Goal: Information Seeking & Learning: Learn about a topic

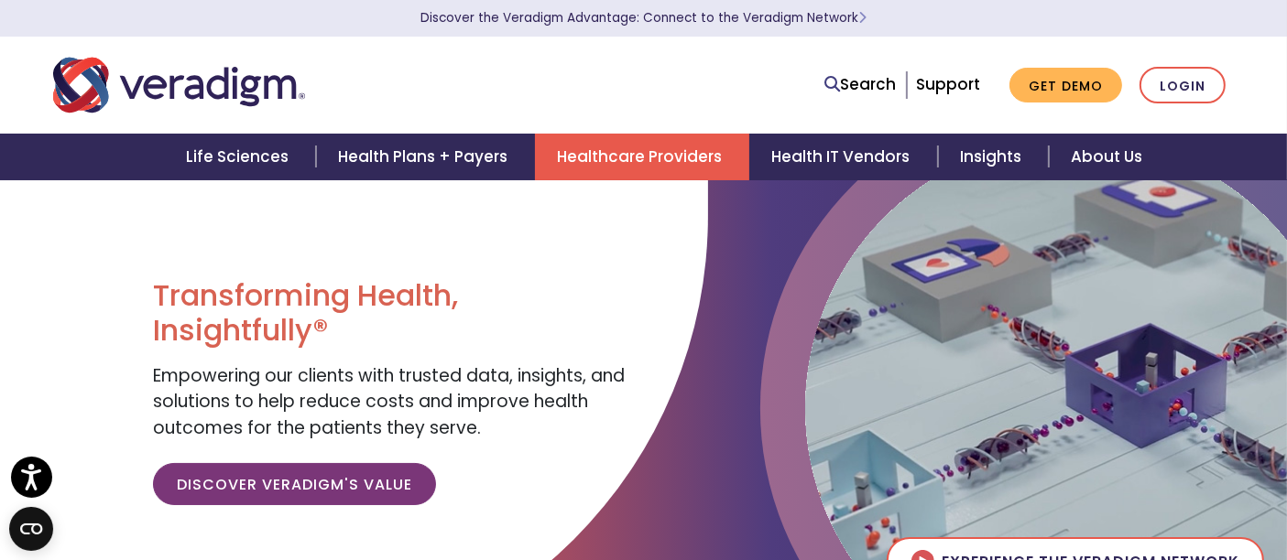
click at [627, 137] on link "Healthcare Providers" at bounding box center [642, 157] width 214 height 47
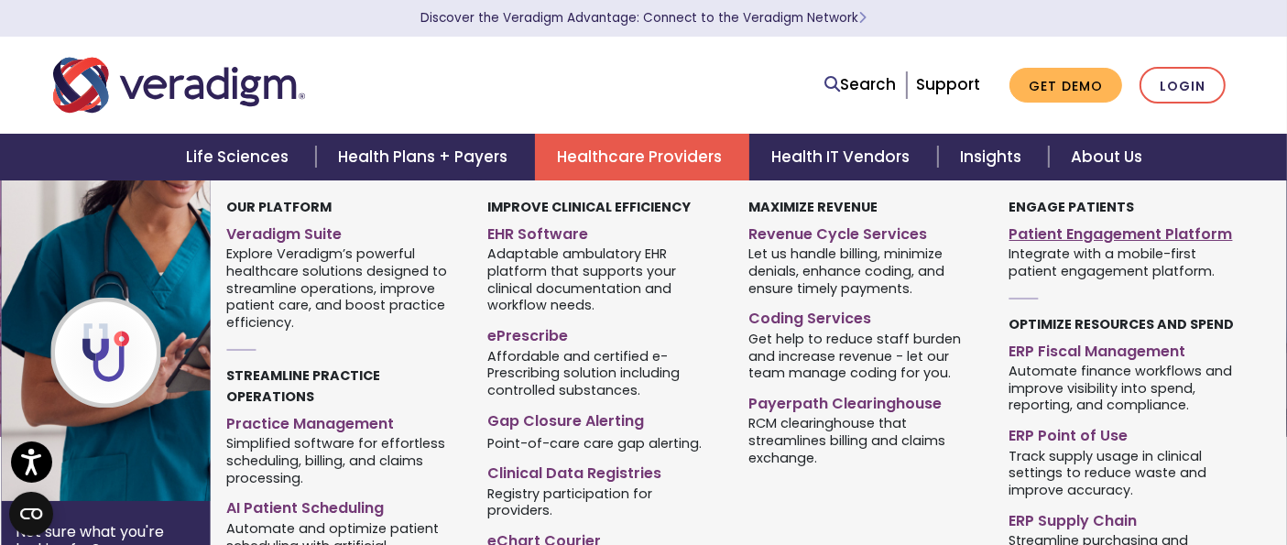
click at [1041, 234] on link "Patient Engagement Platform" at bounding box center [1126, 231] width 234 height 27
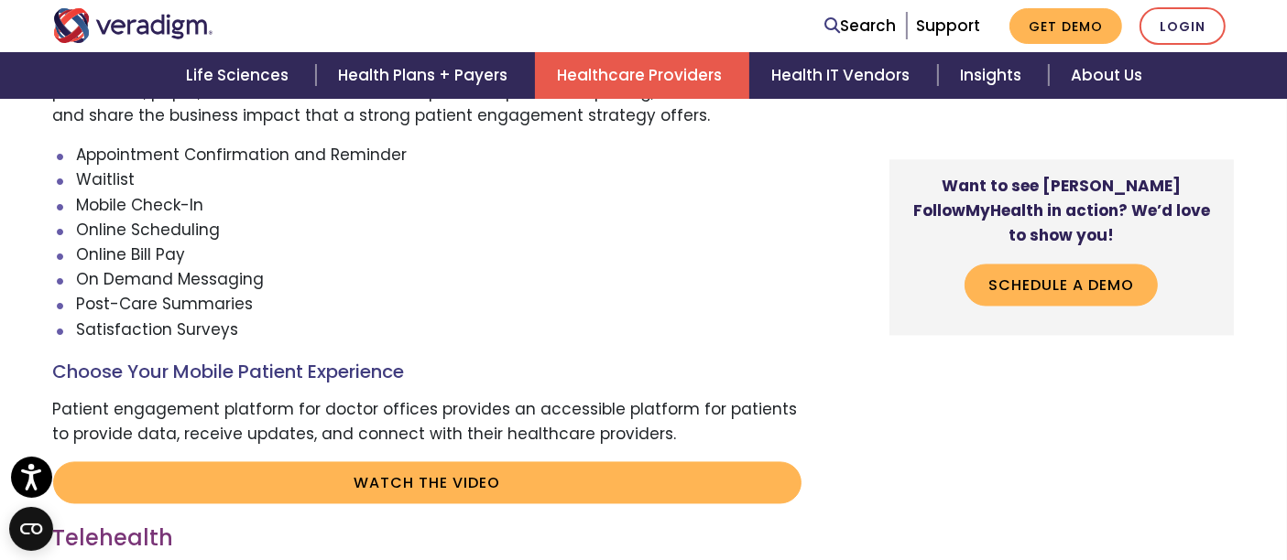
scroll to position [3154, 0]
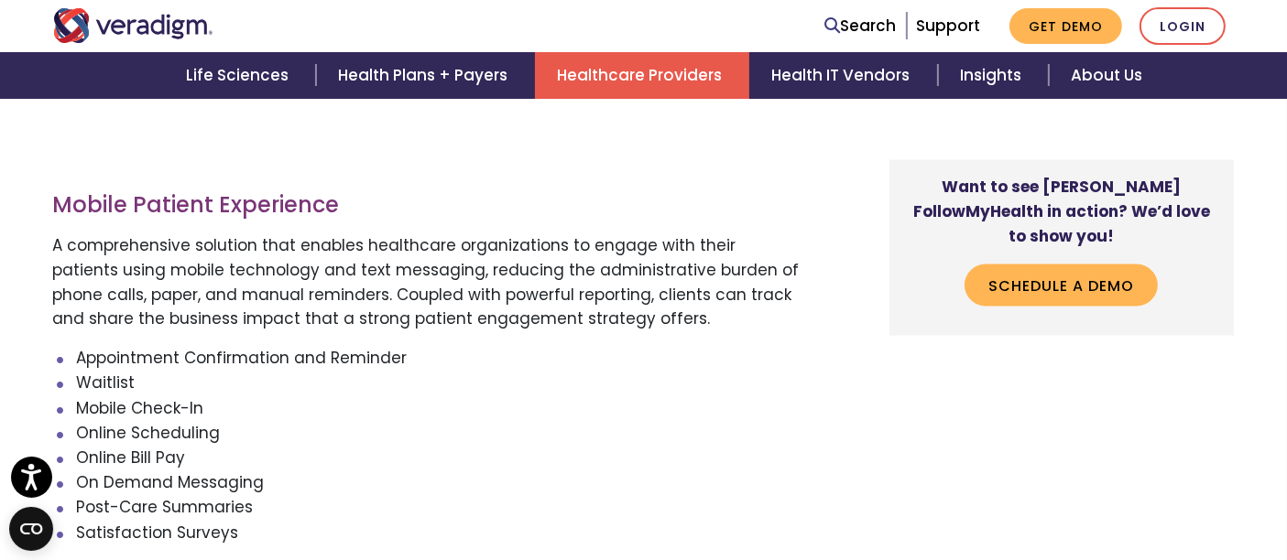
drag, startPoint x: 572, startPoint y: 303, endPoint x: 49, endPoint y: 245, distance: 526.1
click at [49, 245] on div "A cloud-based approach, the FollowMyHealth Patient Engagement Platform is a mob…" at bounding box center [442, 212] width 806 height 5322
copy p "A comprehensive solution that enables healthcare organizations to engage with t…"
click at [612, 298] on p "A comprehensive solution that enables healthcare organizations to engage with t…" at bounding box center [427, 284] width 748 height 100
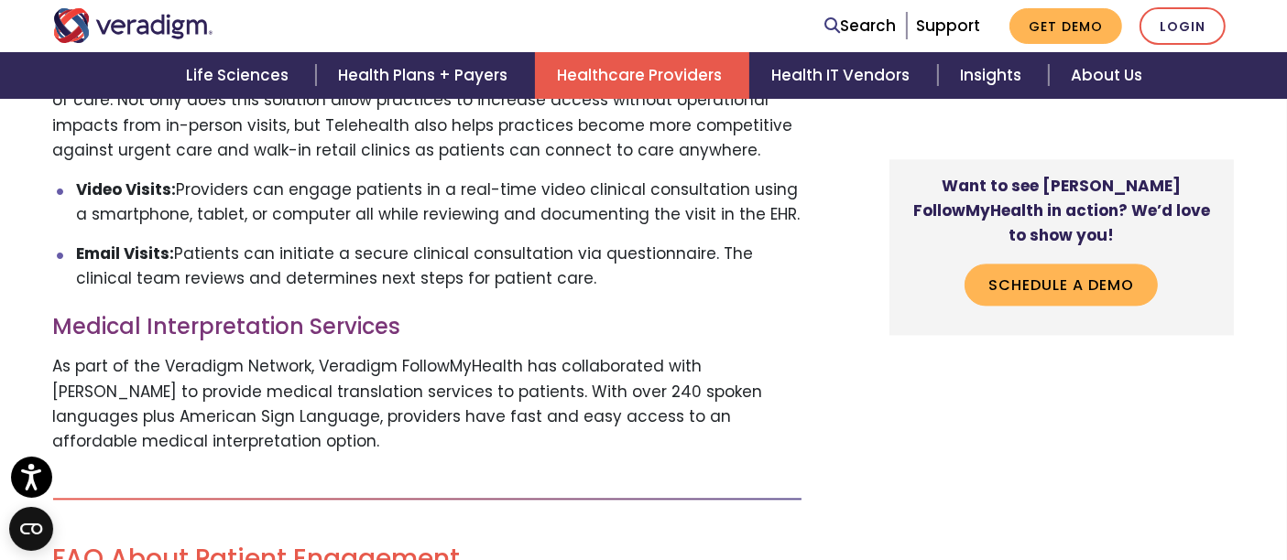
scroll to position [3866, 0]
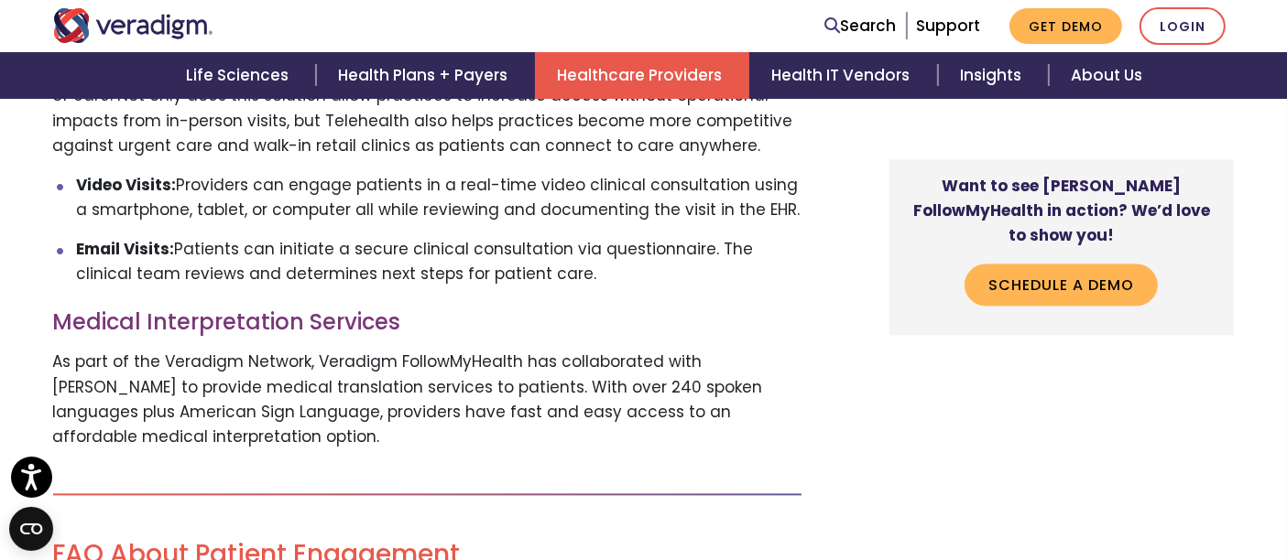
click at [551, 272] on p "Email Visits: Patients can initiate a secure clinical consultation via question…" at bounding box center [438, 261] width 725 height 49
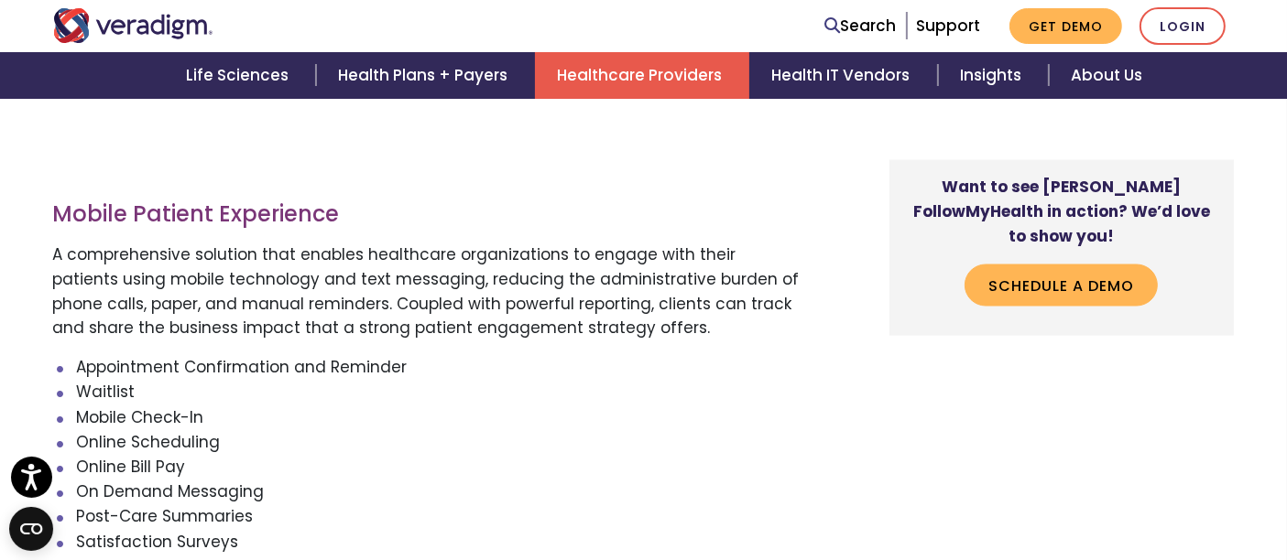
scroll to position [3137, 0]
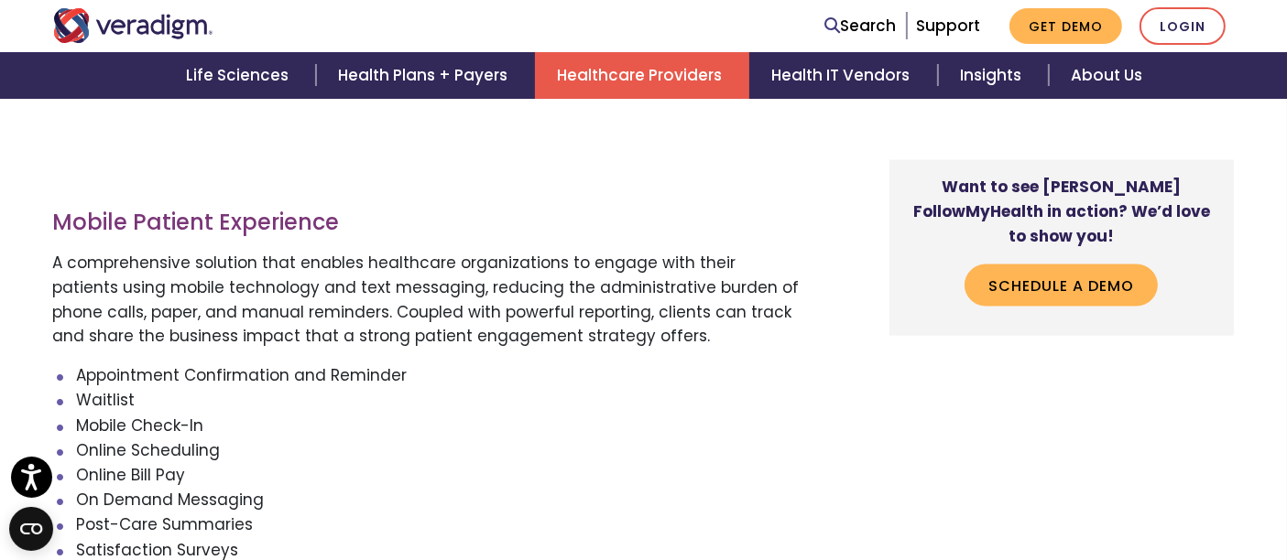
drag, startPoint x: 630, startPoint y: 329, endPoint x: 340, endPoint y: 325, distance: 290.3
click at [340, 325] on p "A comprehensive solution that enables healthcare organizations to engage with t…" at bounding box center [427, 301] width 748 height 100
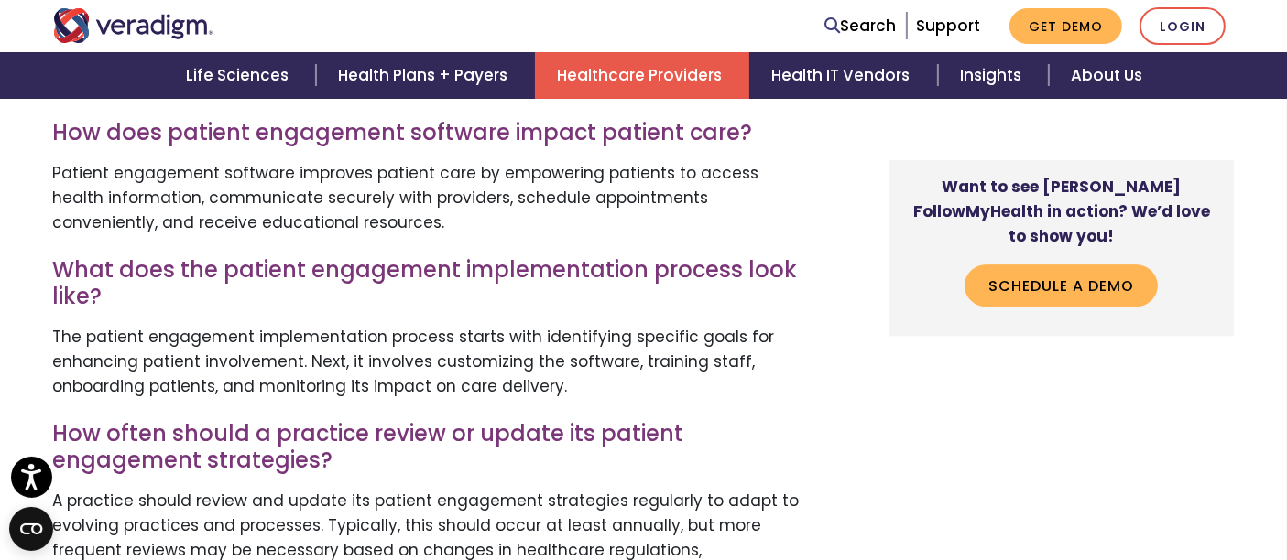
scroll to position [5579, 0]
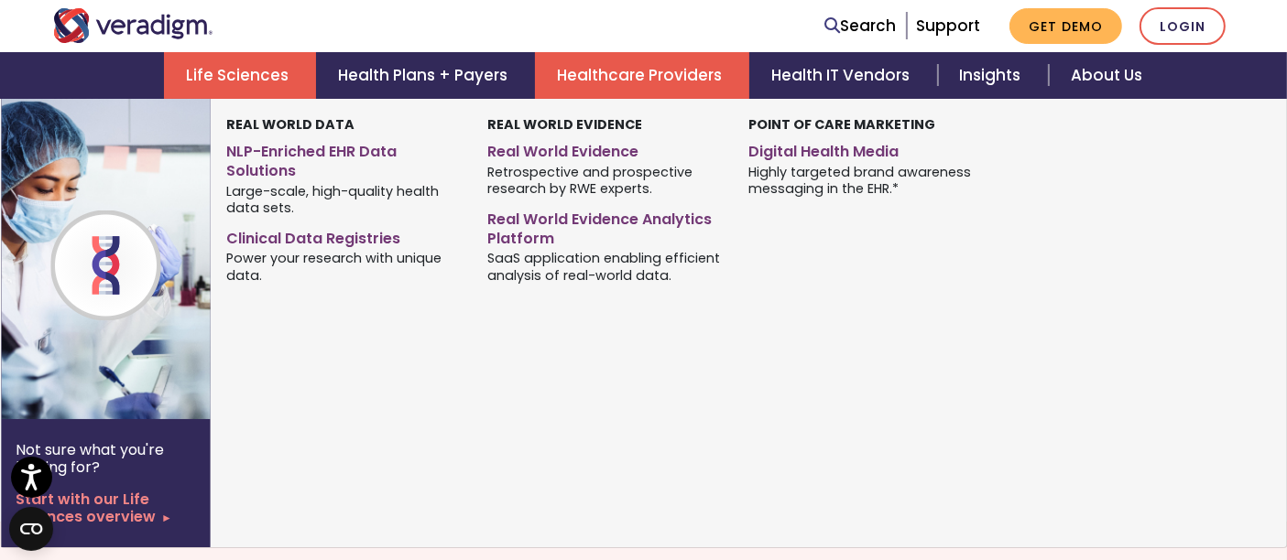
drag, startPoint x: 510, startPoint y: 386, endPoint x: 165, endPoint y: 50, distance: 481.2
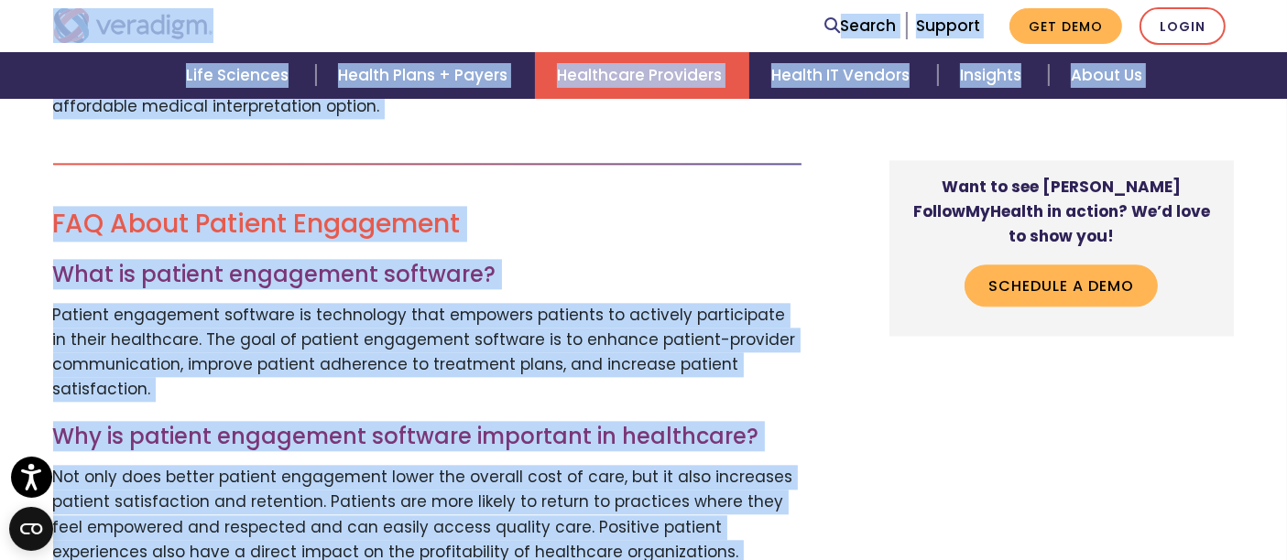
scroll to position [4186, 0]
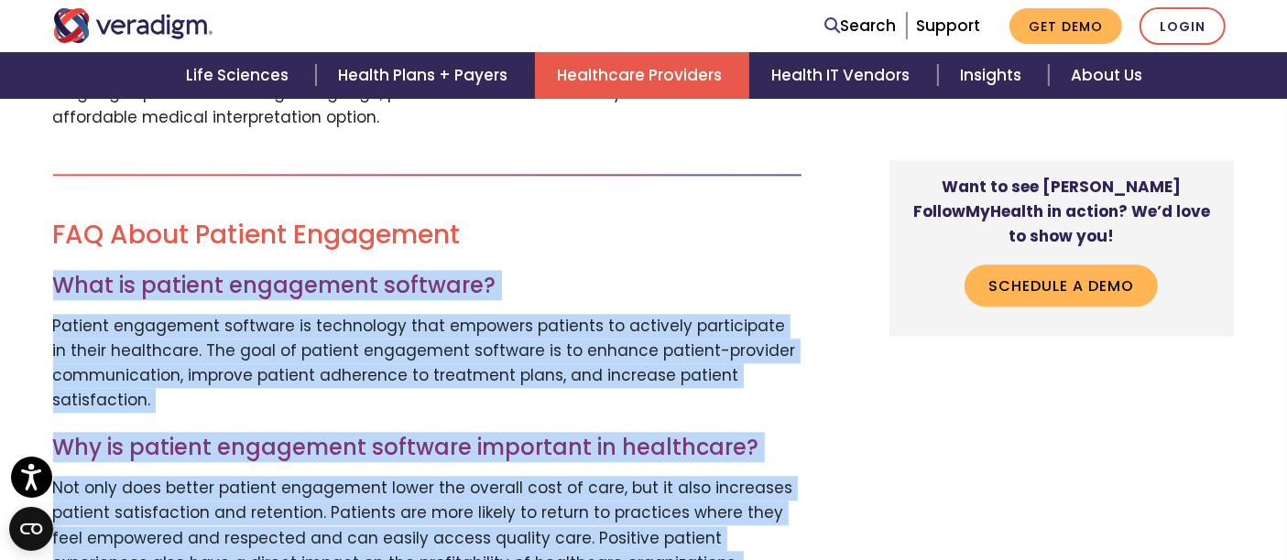
drag, startPoint x: 502, startPoint y: 386, endPoint x: 56, endPoint y: 281, distance: 458.0
copy div "What is patient engagement software? Patient engagement software is technology …"
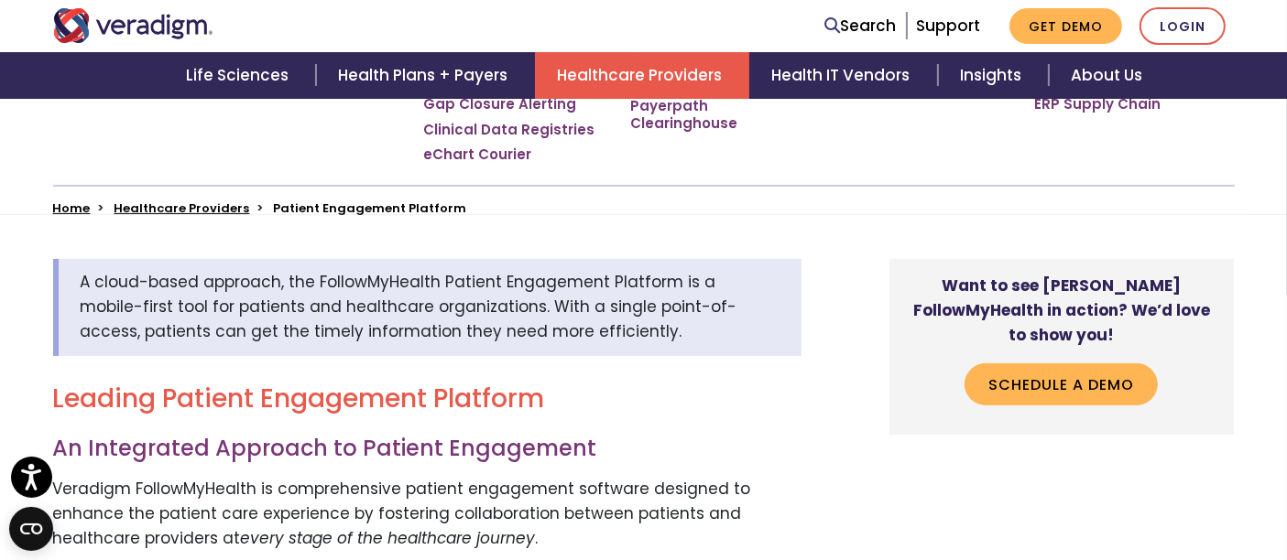
scroll to position [421, 0]
